Goal: Check status: Check status

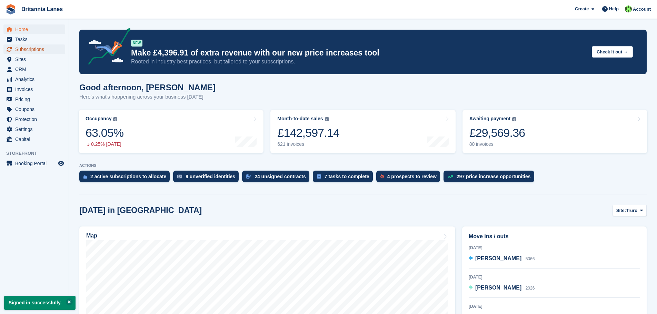
click at [27, 51] on span "Subscriptions" at bounding box center [35, 50] width 41 height 10
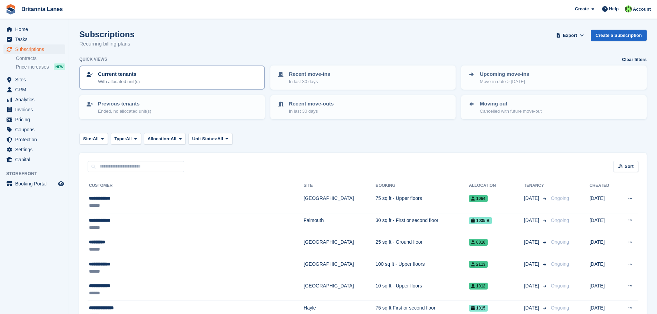
click at [114, 80] on p "With allocated unit(s)" at bounding box center [119, 81] width 42 height 7
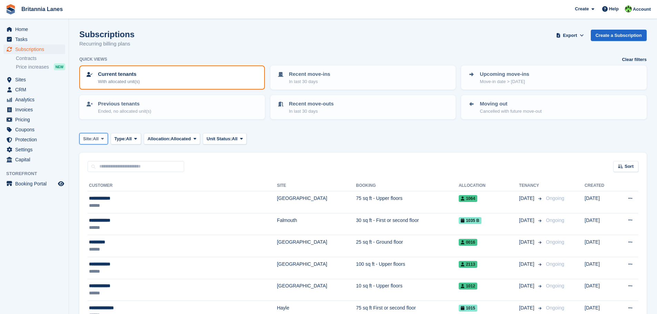
click at [104, 139] on icon at bounding box center [102, 139] width 3 height 4
click at [102, 194] on link "[GEOGRAPHIC_DATA]" at bounding box center [113, 192] width 62 height 12
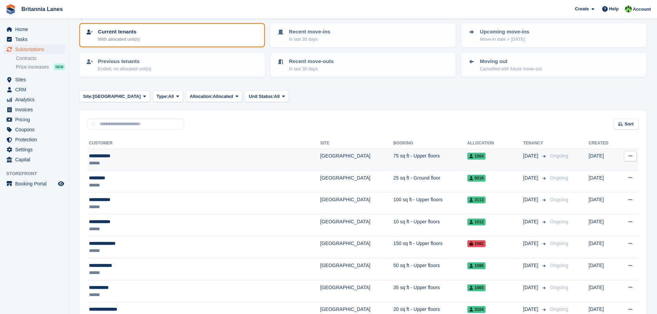
scroll to position [35, 0]
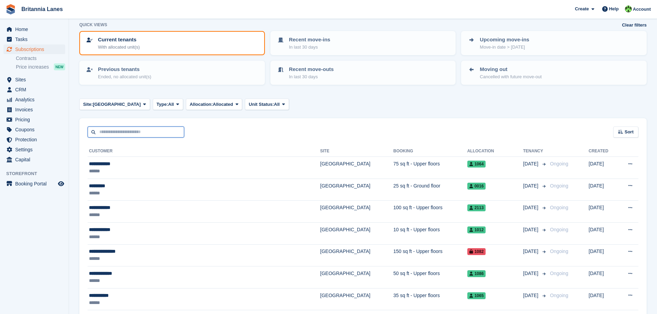
click at [108, 133] on input "text" at bounding box center [136, 132] width 97 height 11
type input "*******"
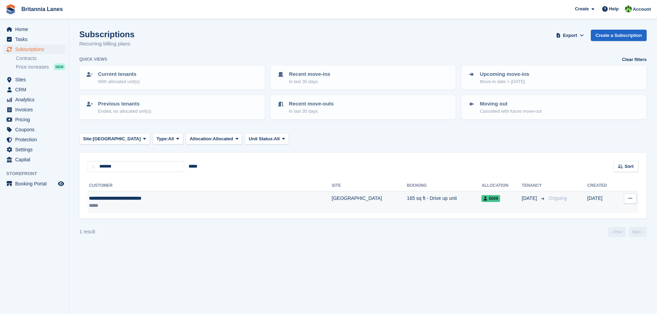
click at [181, 201] on div "**********" at bounding box center [170, 198] width 162 height 7
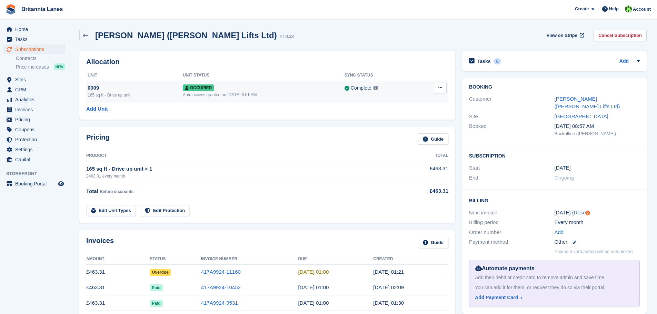
click at [415, 89] on div "Complete Last synced at 20 Sep, 10:57 AM Learn more →" at bounding box center [381, 88] width 72 height 8
click at [576, 97] on link "[PERSON_NAME] ([PERSON_NAME] Lifts Ltd)" at bounding box center [588, 103] width 66 height 14
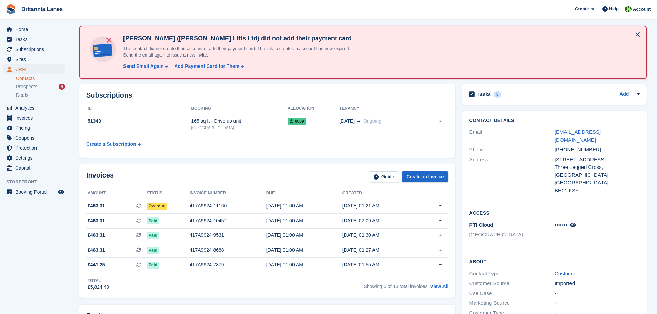
scroll to position [69, 0]
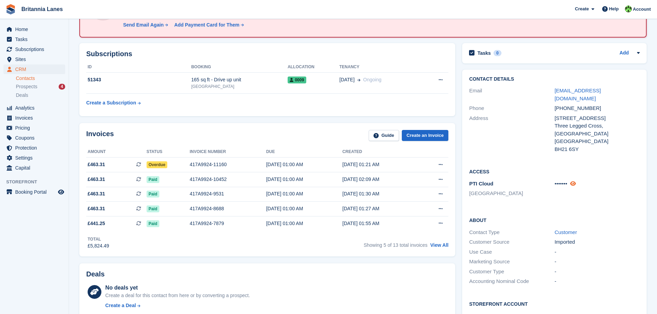
click at [576, 181] on icon at bounding box center [573, 183] width 6 height 5
click at [576, 181] on icon at bounding box center [578, 183] width 7 height 5
